Goal: Task Accomplishment & Management: Manage account settings

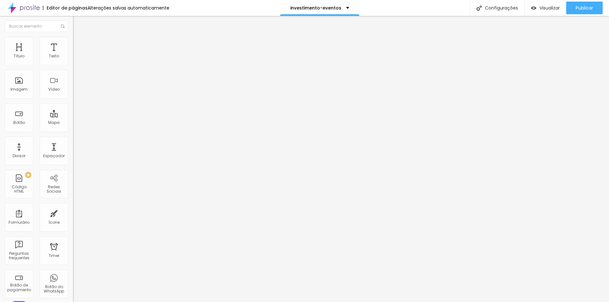
click at [73, 64] on img at bounding box center [75, 66] width 4 height 4
type input "https://"
click at [73, 128] on div "Instagram" at bounding box center [109, 130] width 73 height 4
click at [76, 139] on div "Instagram" at bounding box center [109, 174] width 66 height 70
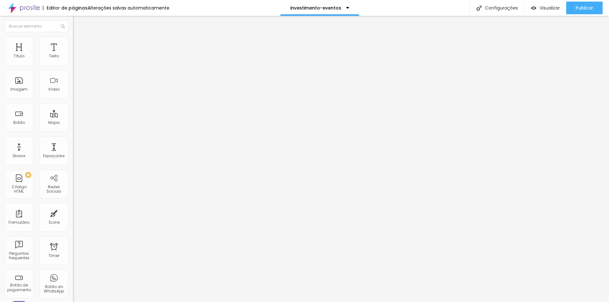
click at [73, 216] on input "https://" at bounding box center [111, 219] width 76 height 6
click at [73, 237] on button "+ Adicionar Icone" at bounding box center [93, 240] width 40 height 6
click at [73, 128] on div "Instagram" at bounding box center [109, 130] width 73 height 4
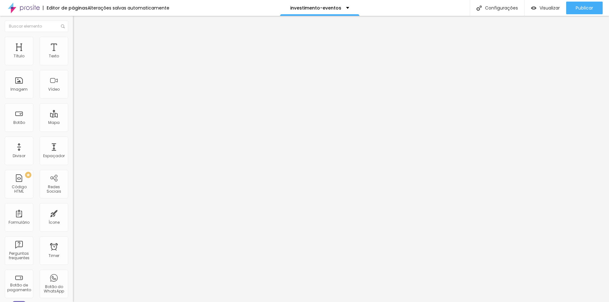
click at [79, 45] on span "Avançado" at bounding box center [89, 47] width 21 height 5
click at [73, 42] on li "Estilo" at bounding box center [109, 40] width 73 height 6
type input "23"
type input "24"
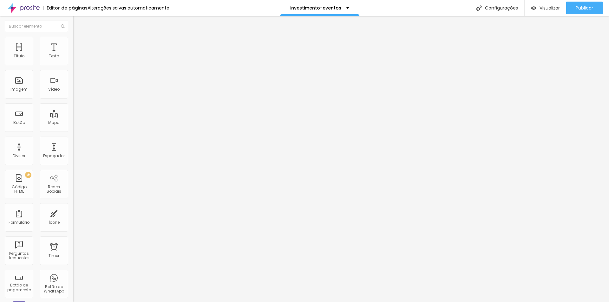
type input "24"
type input "25"
drag, startPoint x: 25, startPoint y: 68, endPoint x: 32, endPoint y: 69, distance: 6.7
type input "25"
click at [73, 65] on input "range" at bounding box center [93, 62] width 41 height 5
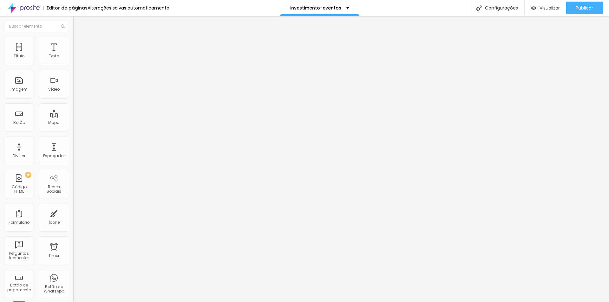
click at [79, 37] on span "Conteúdo" at bounding box center [89, 34] width 20 height 5
click at [73, 128] on div "Instagram" at bounding box center [109, 130] width 73 height 4
click at [73, 216] on input "https://" at bounding box center [111, 219] width 76 height 6
paste input "[DOMAIN_NAME][URL]"
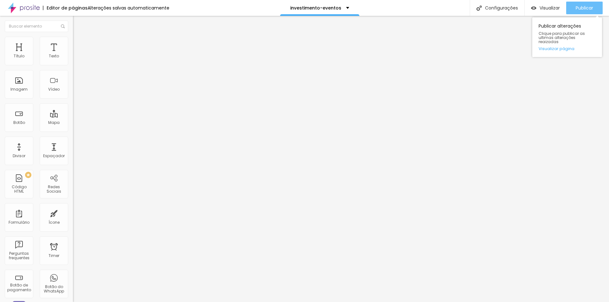
type input "[URL][DOMAIN_NAME]"
click at [577, 10] on span "Publicar" at bounding box center [584, 7] width 17 height 5
click at [544, 7] on span "Visualizar" at bounding box center [550, 7] width 20 height 5
